Goal: Information Seeking & Learning: Learn about a topic

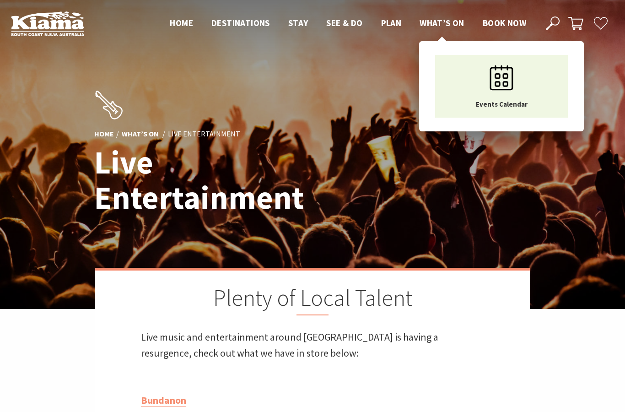
click at [426, 27] on span "What’s On" at bounding box center [442, 22] width 45 height 11
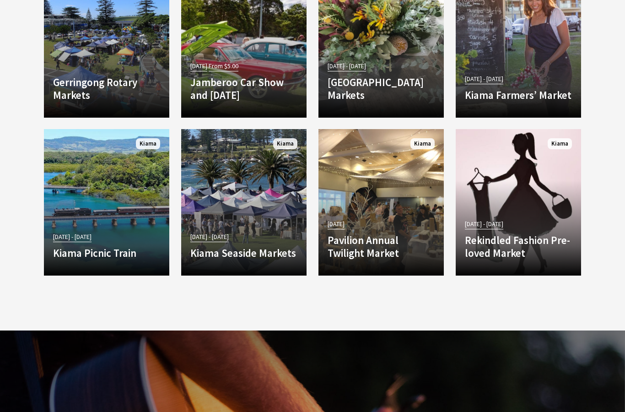
scroll to position [1503, 0]
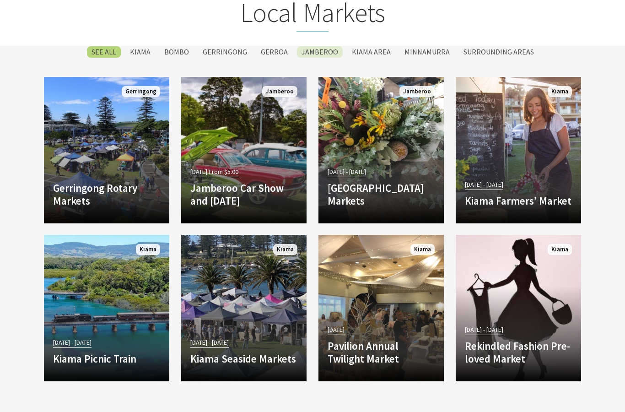
click at [302, 58] on label "Jamberoo" at bounding box center [320, 51] width 46 height 11
click at [0, 0] on input "Jamberoo" at bounding box center [0, 0] width 0 height 0
click at [143, 58] on label "Kiama" at bounding box center [140, 51] width 30 height 11
click at [0, 0] on input "Kiama" at bounding box center [0, 0] width 0 height 0
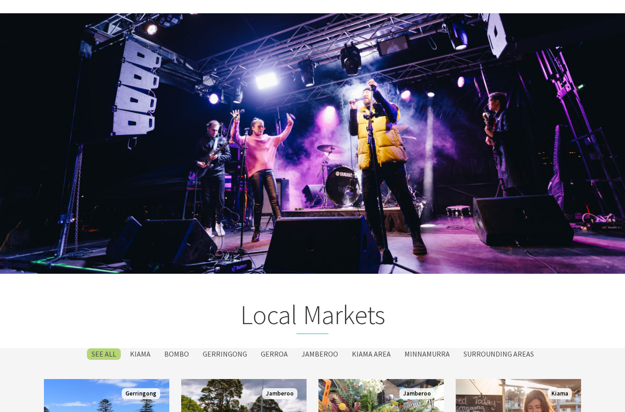
scroll to position [1181, 0]
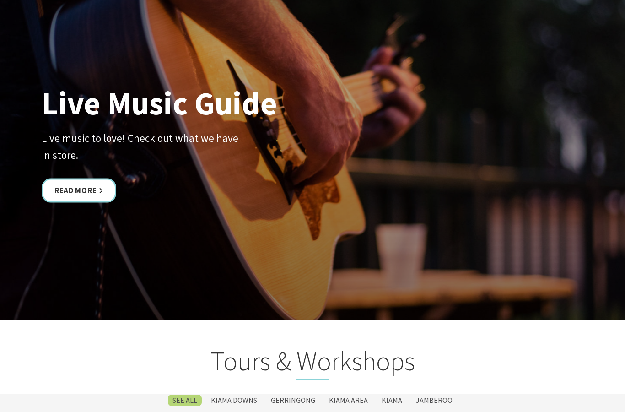
scroll to position [1976, 0]
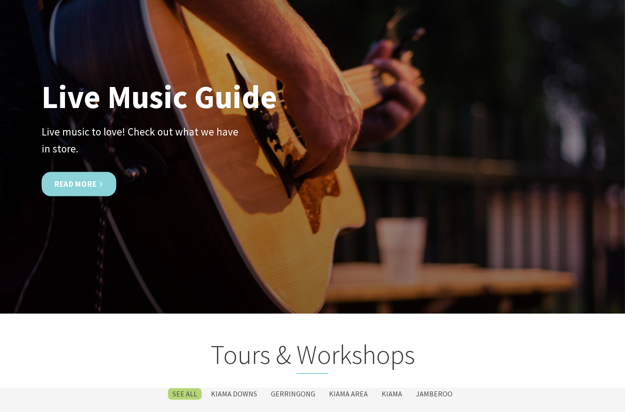
click at [106, 196] on link "Read More" at bounding box center [79, 184] width 75 height 24
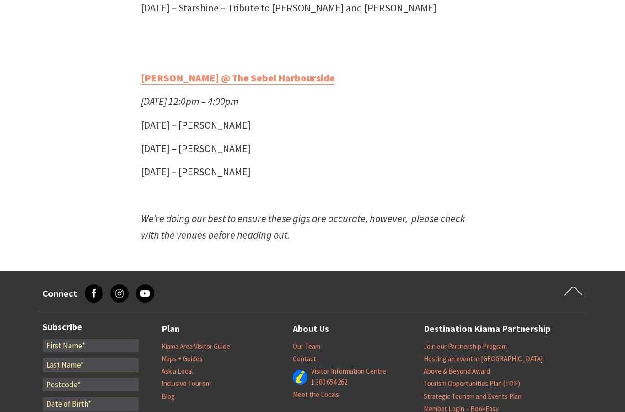
scroll to position [2396, 0]
